Goal: Task Accomplishment & Management: Complete application form

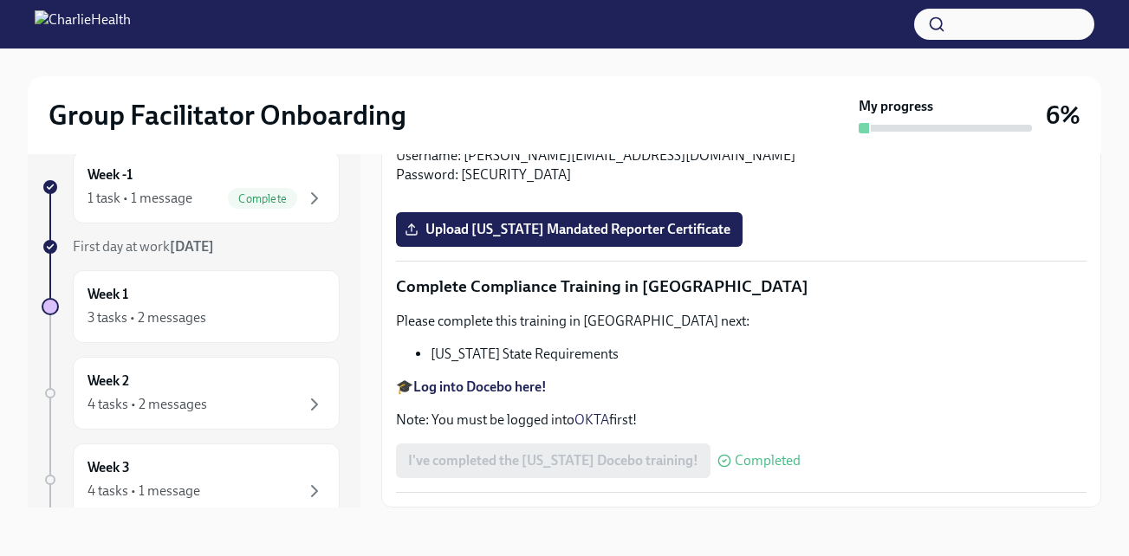
scroll to position [3667, 0]
click at [0, 0] on input "Upload [US_STATE] Telehealth Certificate" at bounding box center [0, 0] width 0 height 0
click at [646, 238] on span "Upload [US_STATE] Mandated Reporter Certificate" at bounding box center [569, 229] width 322 height 17
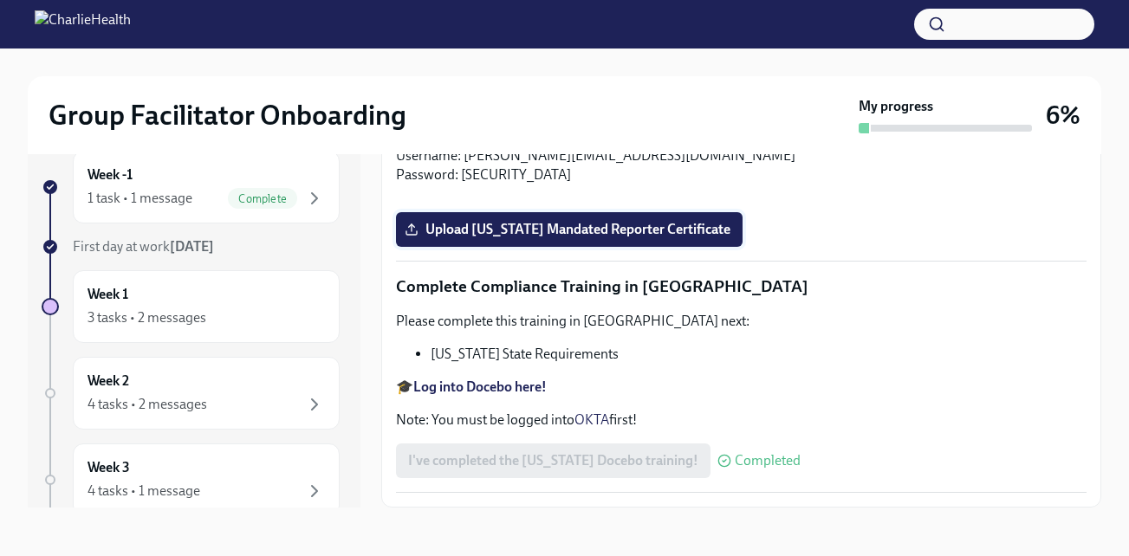
click at [0, 0] on input "Upload [US_STATE] Mandated Reporter Certificate" at bounding box center [0, 0] width 0 height 0
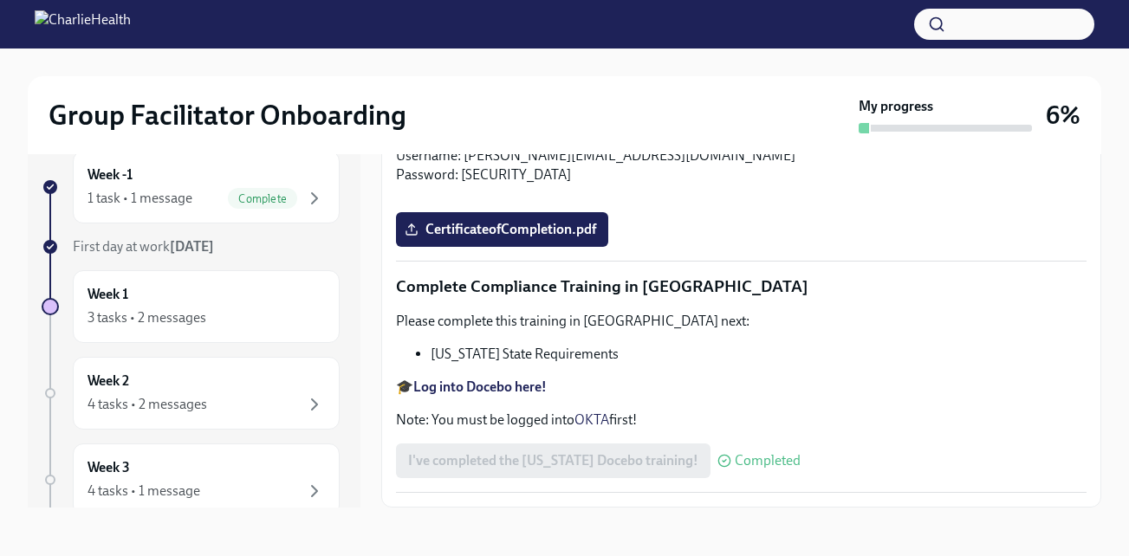
scroll to position [4538, 0]
click at [531, 238] on span "CertificateofCompletion.pdf" at bounding box center [502, 229] width 188 height 17
click at [0, 0] on input "CertificateofCompletion.pdf" at bounding box center [0, 0] width 0 height 0
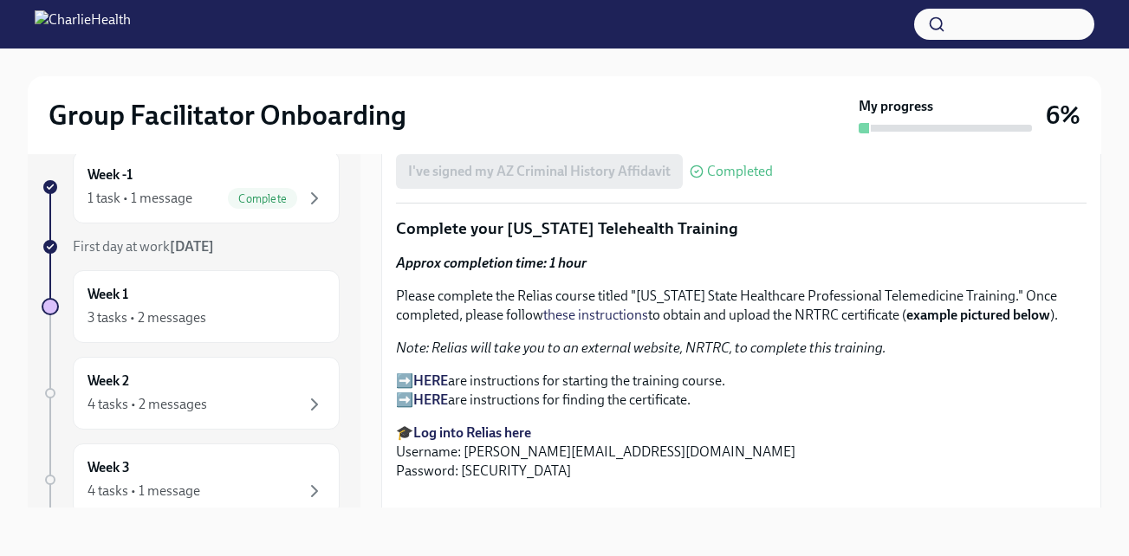
scroll to position [2782, 0]
click at [401, 141] on p "➡️ You will receive instructions from [DOMAIN_NAME] to your Charlie Health emai…" at bounding box center [741, 122] width 690 height 38
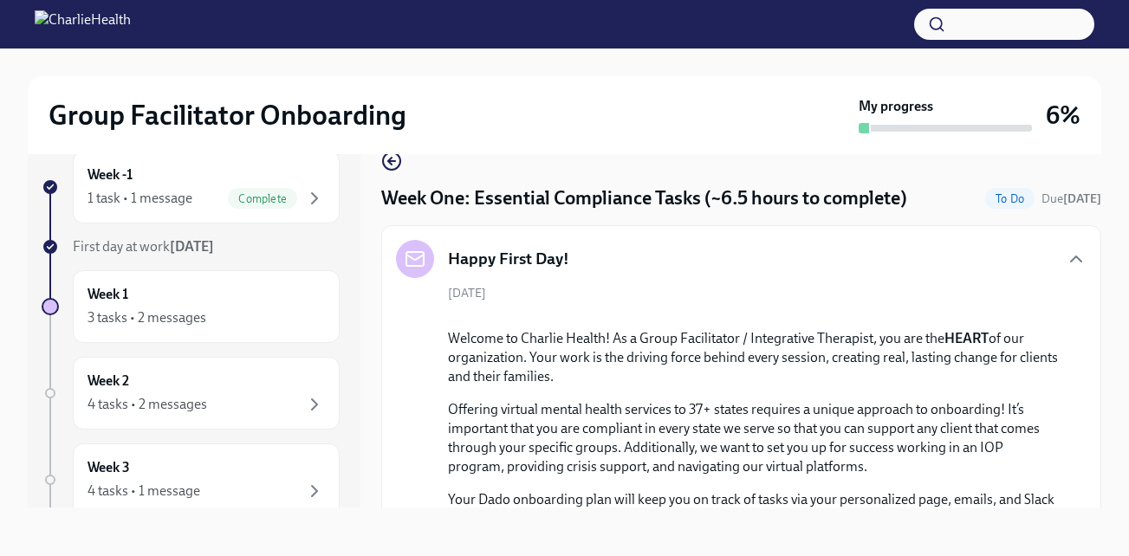
scroll to position [0, 0]
click at [143, 319] on div "3 tasks • 2 messages" at bounding box center [146, 317] width 119 height 19
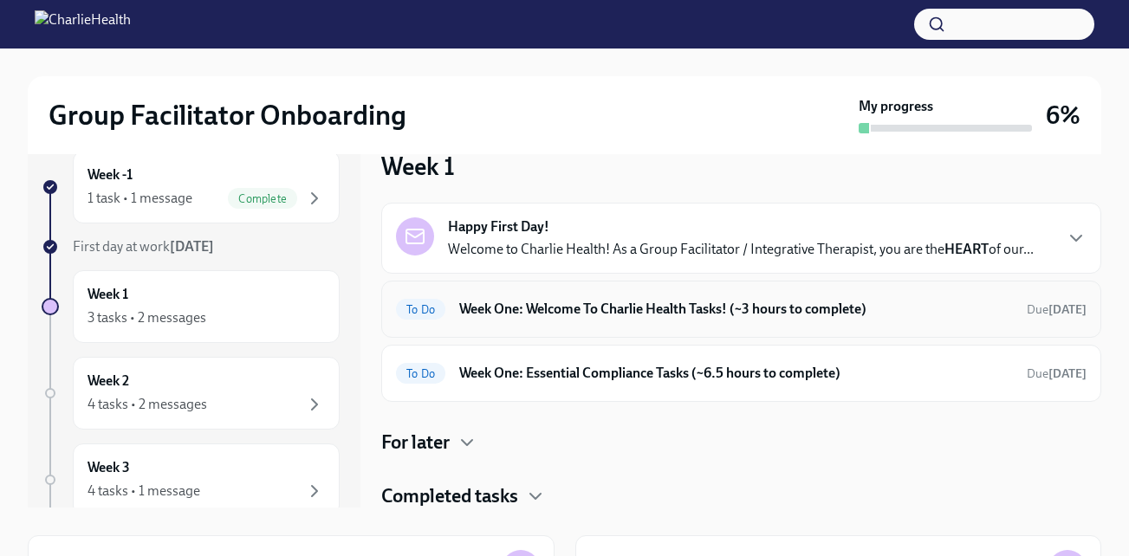
click at [529, 319] on h6 "Week One: Welcome To Charlie Health Tasks! (~3 hours to complete)" at bounding box center [735, 309] width 553 height 19
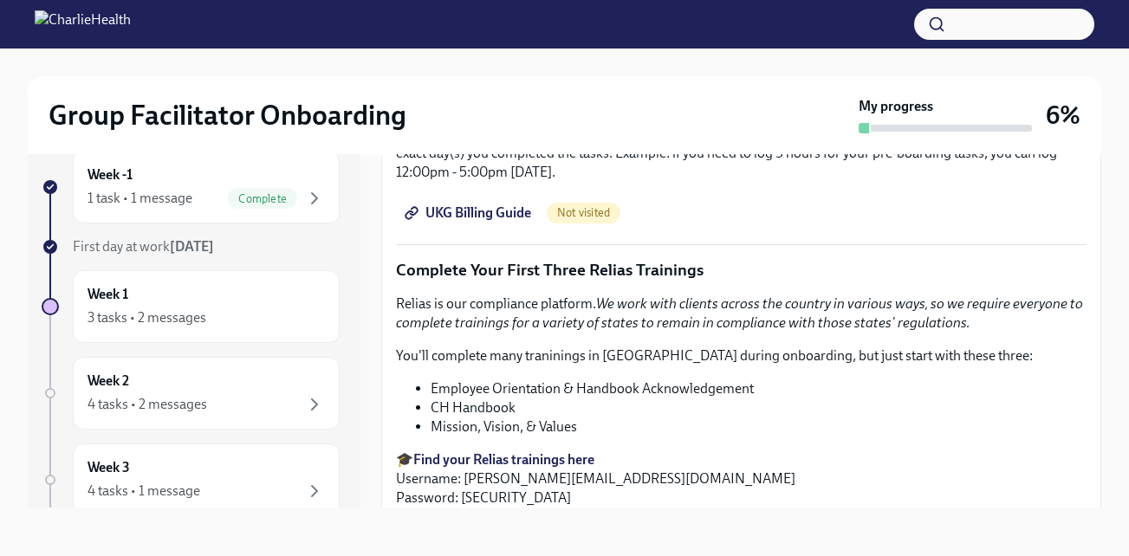
scroll to position [1907, 0]
click at [657, 353] on p "You'll complete many traninings in [GEOGRAPHIC_DATA] during onboarding, but jus…" at bounding box center [741, 356] width 690 height 19
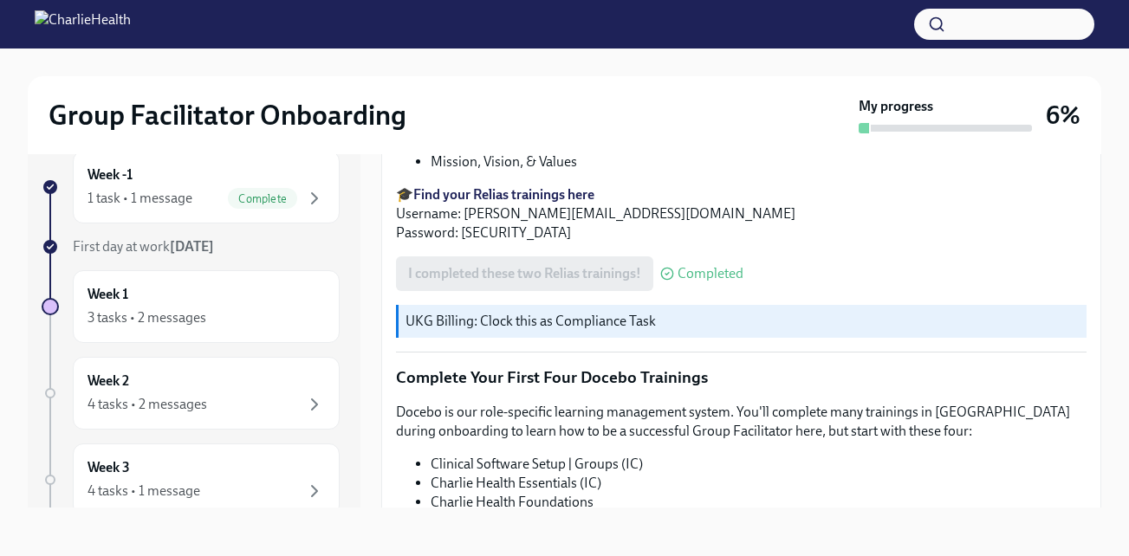
scroll to position [2421, 0]
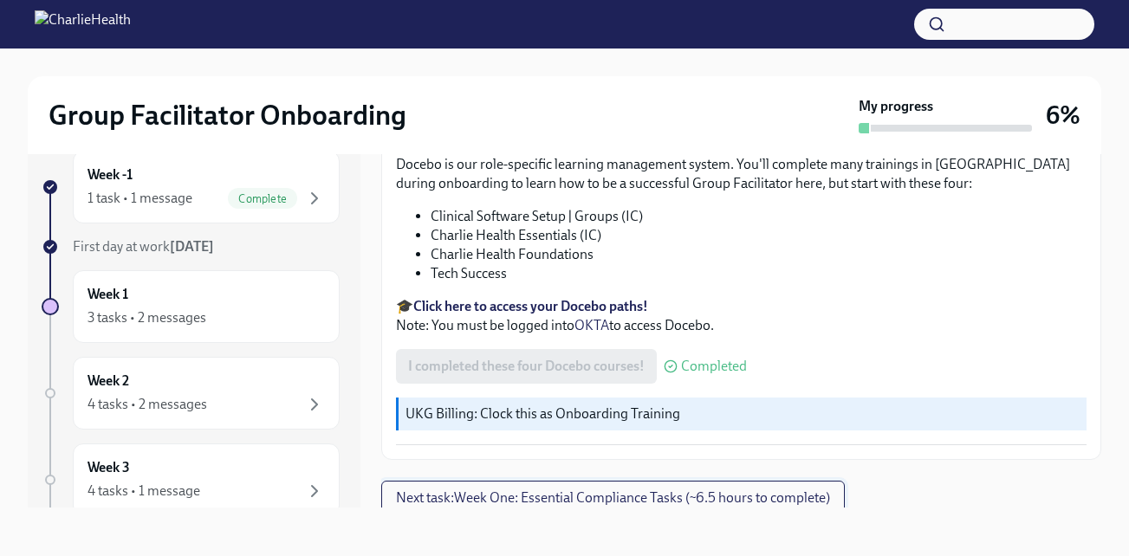
click at [582, 489] on span "Next task : Week One: Essential Compliance Tasks (~6.5 hours to complete)" at bounding box center [613, 497] width 434 height 17
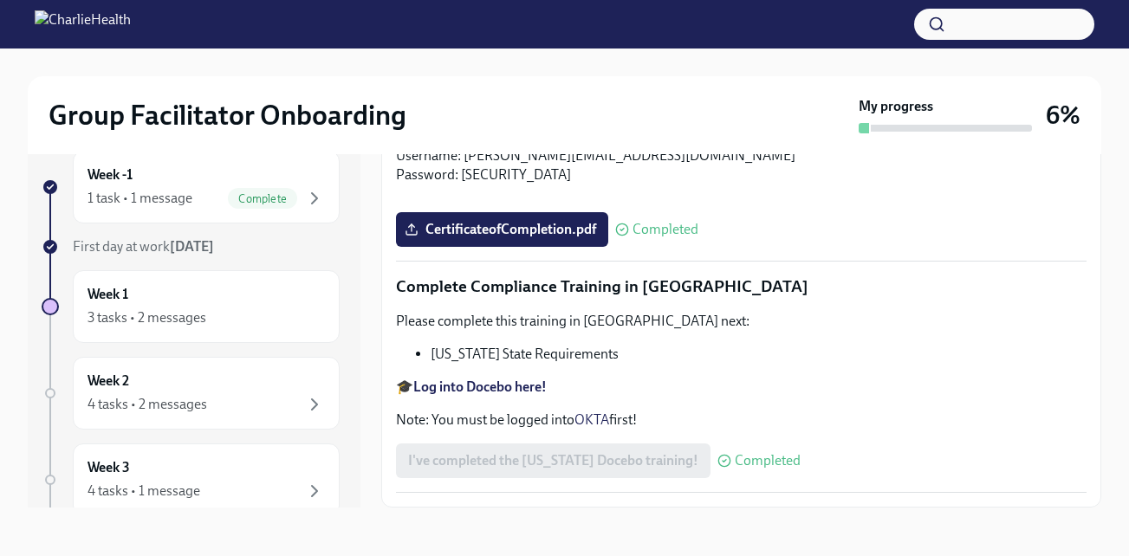
scroll to position [3893, 0]
